Goal: Navigation & Orientation: Understand site structure

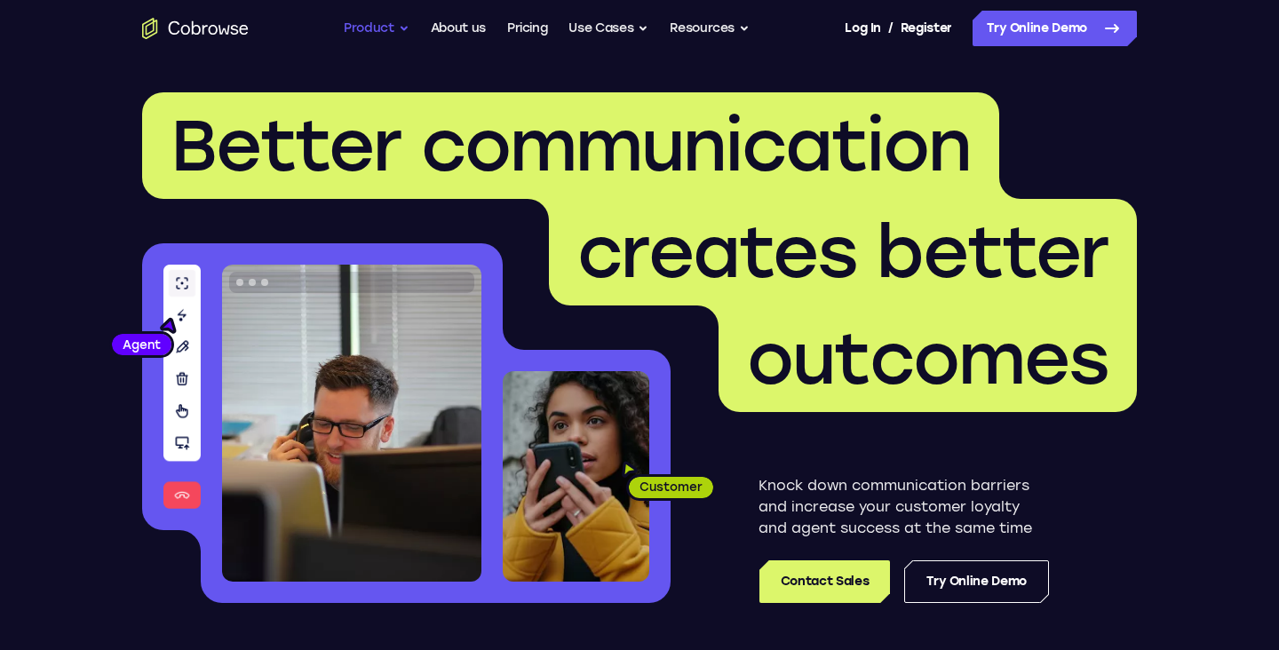
click at [379, 31] on button "Product" at bounding box center [377, 29] width 66 height 36
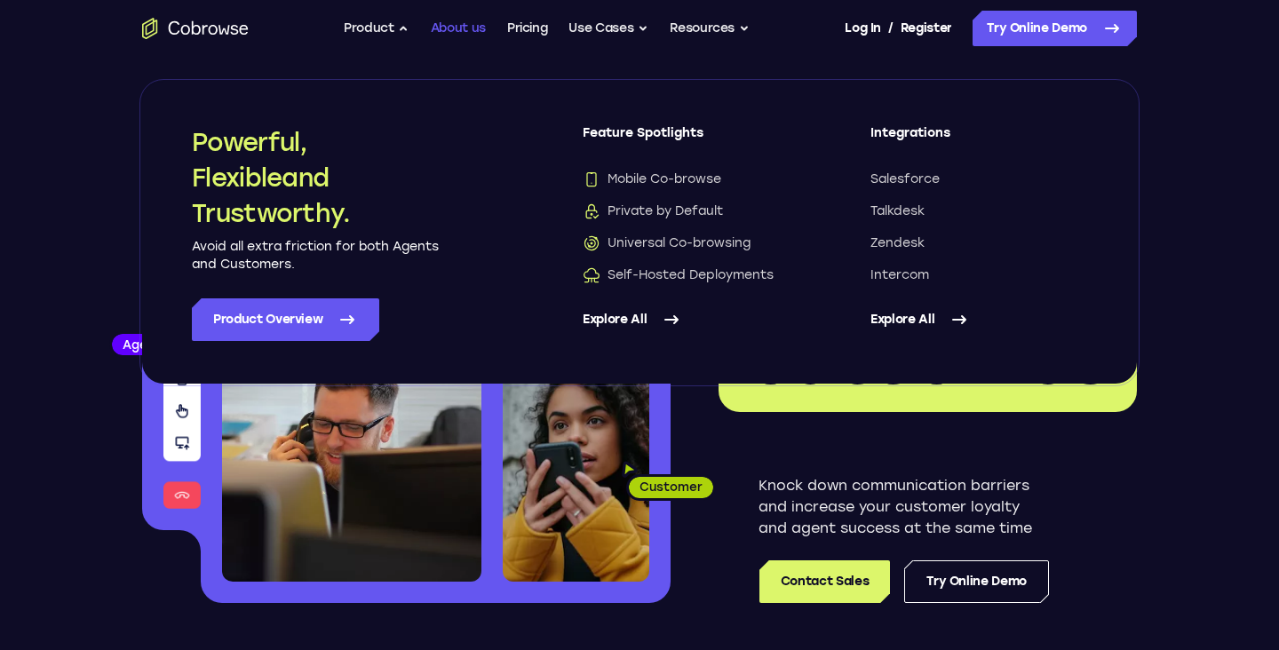
click at [446, 34] on link "About us" at bounding box center [458, 29] width 55 height 36
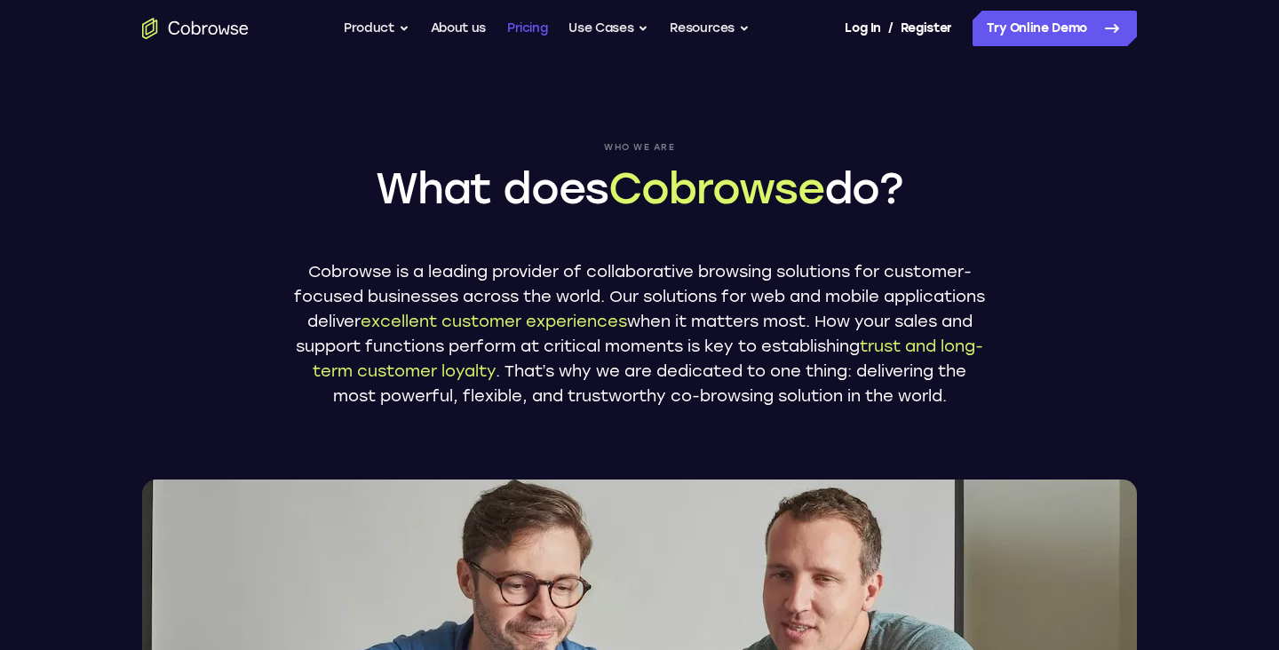
click at [528, 33] on link "Pricing" at bounding box center [527, 29] width 41 height 36
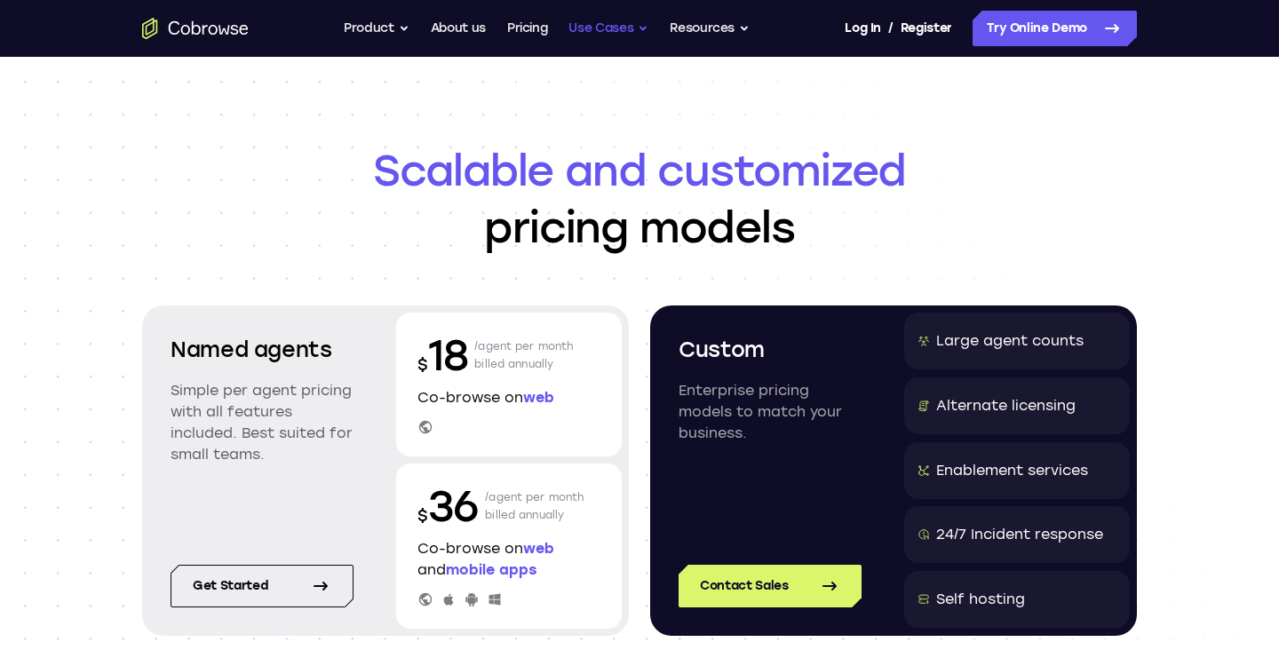
click at [625, 28] on button "Use Cases" at bounding box center [609, 29] width 80 height 36
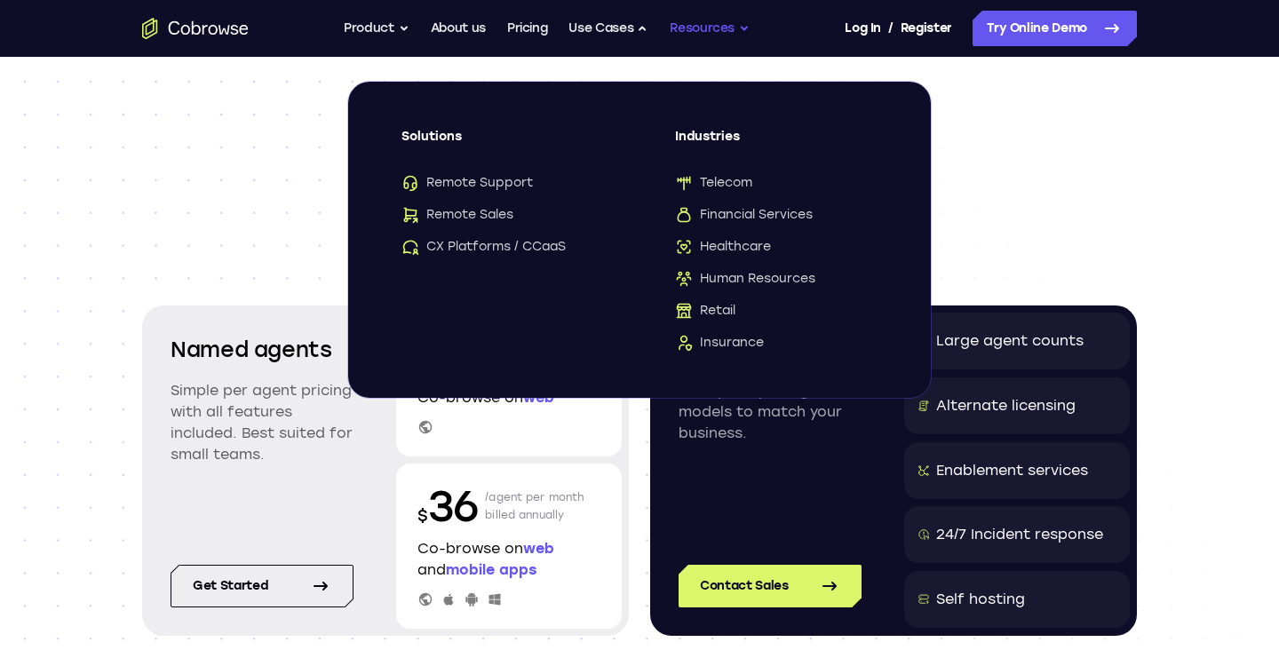
click at [688, 32] on button "Resources" at bounding box center [710, 29] width 80 height 36
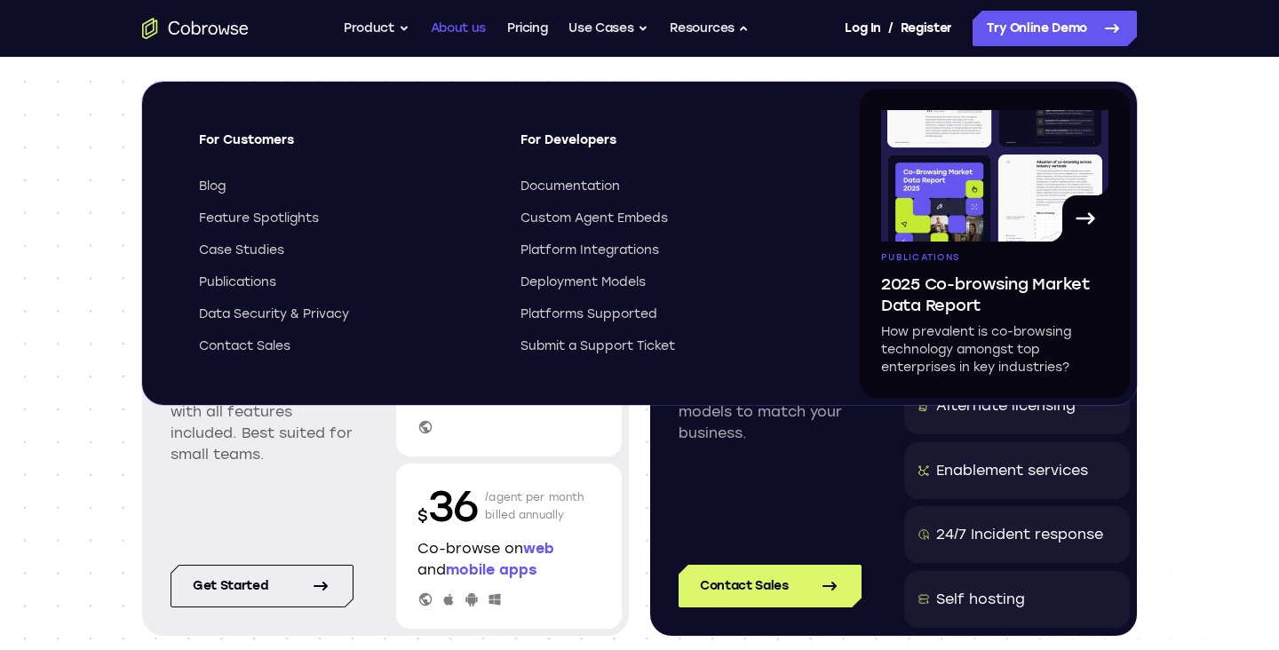
click at [468, 34] on link "About us" at bounding box center [458, 29] width 55 height 36
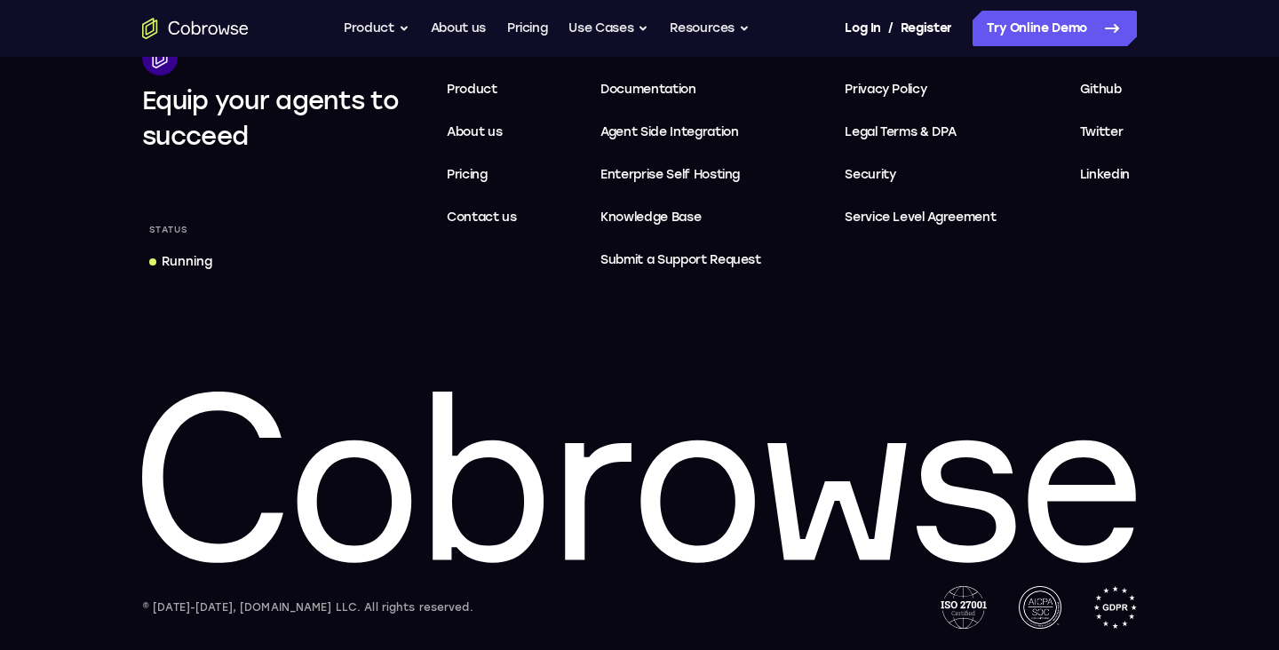
scroll to position [3555, 0]
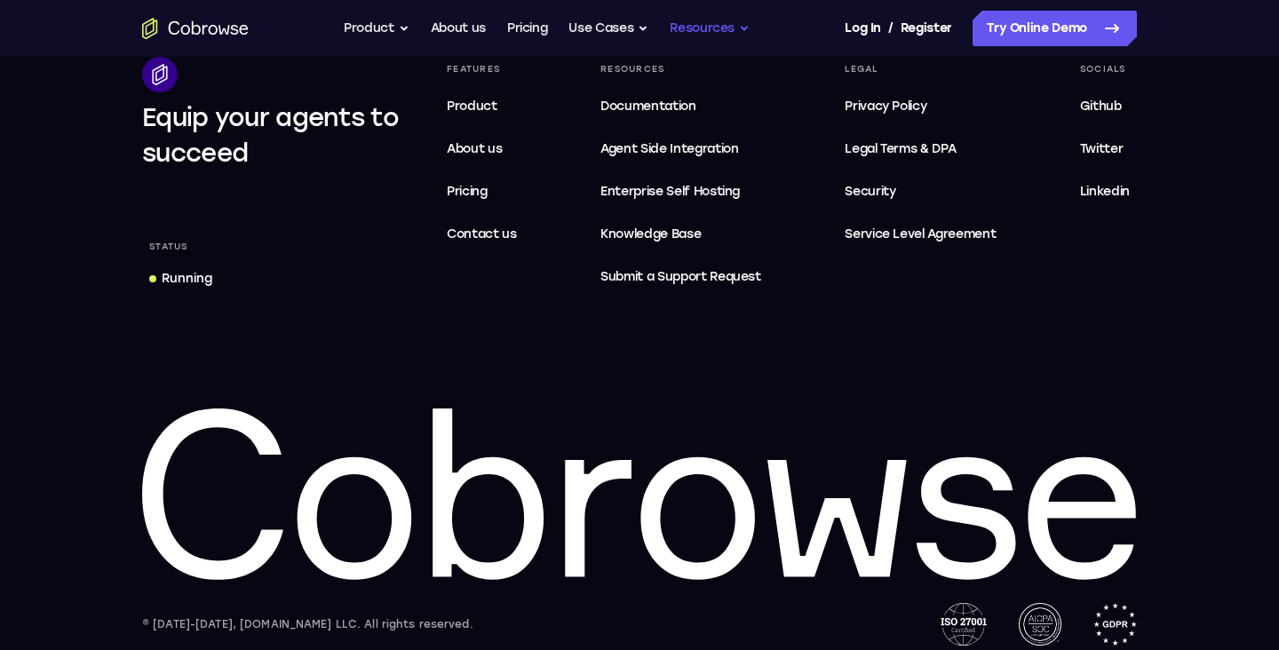
click at [726, 34] on button "Resources" at bounding box center [710, 29] width 80 height 36
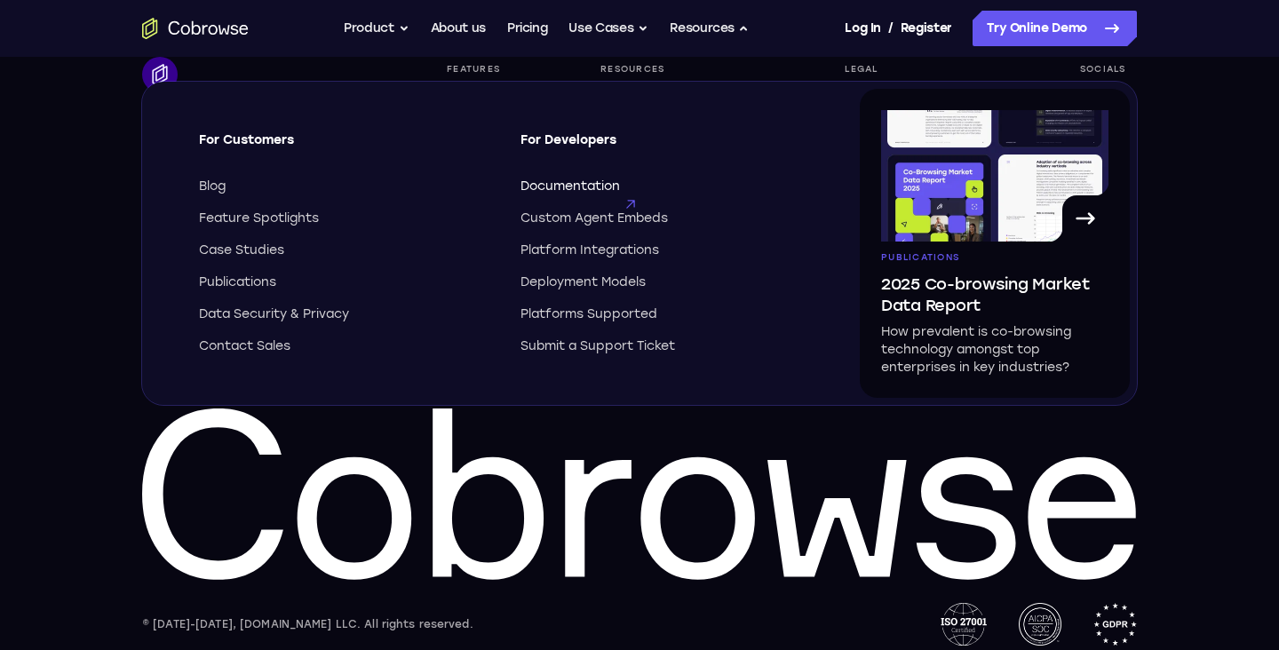
click at [575, 187] on span "Documentation" at bounding box center [571, 187] width 100 height 18
